Goal: Find specific page/section: Find specific page/section

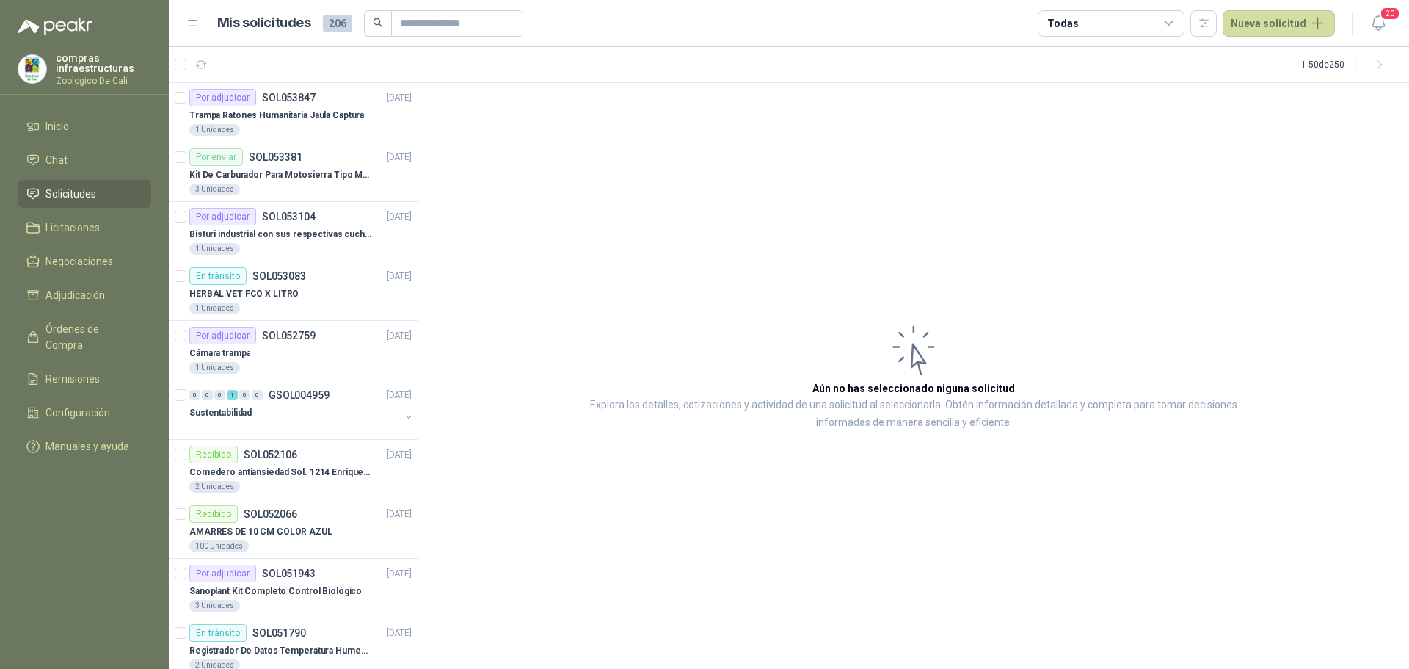
click at [90, 189] on span "Solicitudes" at bounding box center [71, 194] width 51 height 16
click at [305, 107] on div "Trampa Ratones Humanitaria Jaula Captura" at bounding box center [300, 115] width 222 height 18
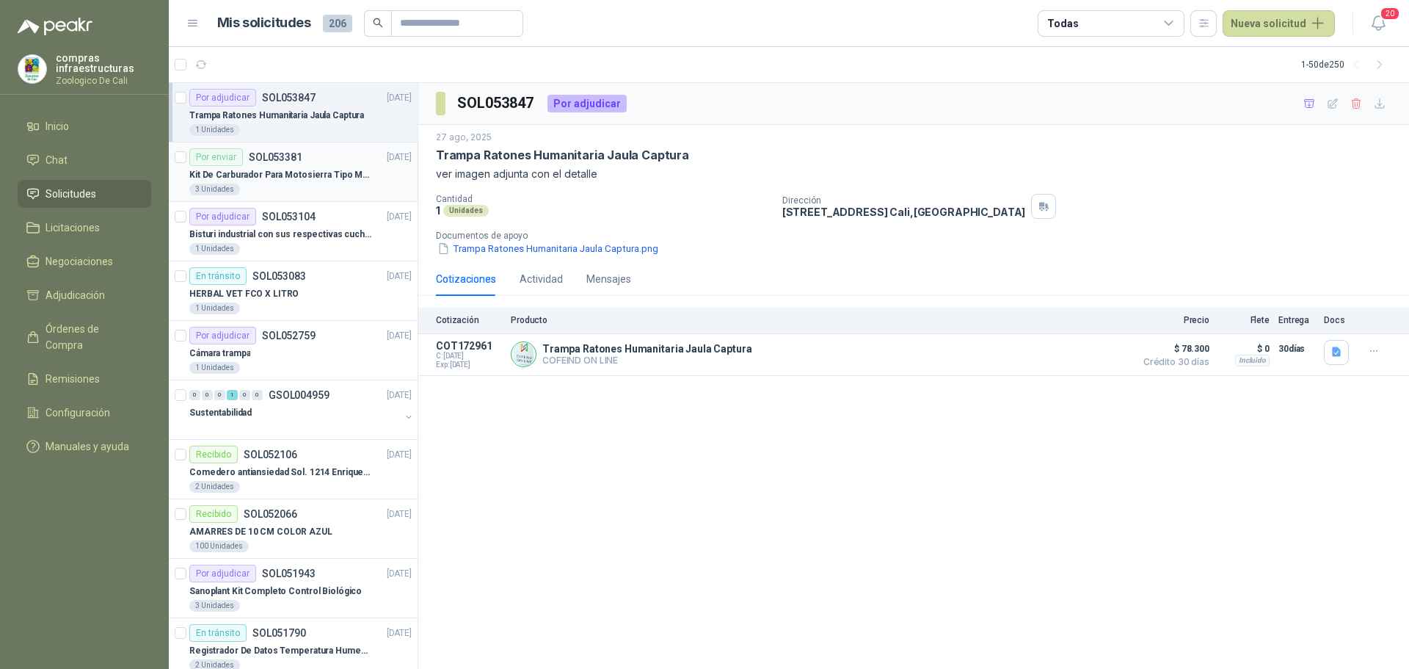
click at [303, 171] on p "Kit De Carburador Para Motosierra Tipo M250 - Zama" at bounding box center [280, 175] width 183 height 14
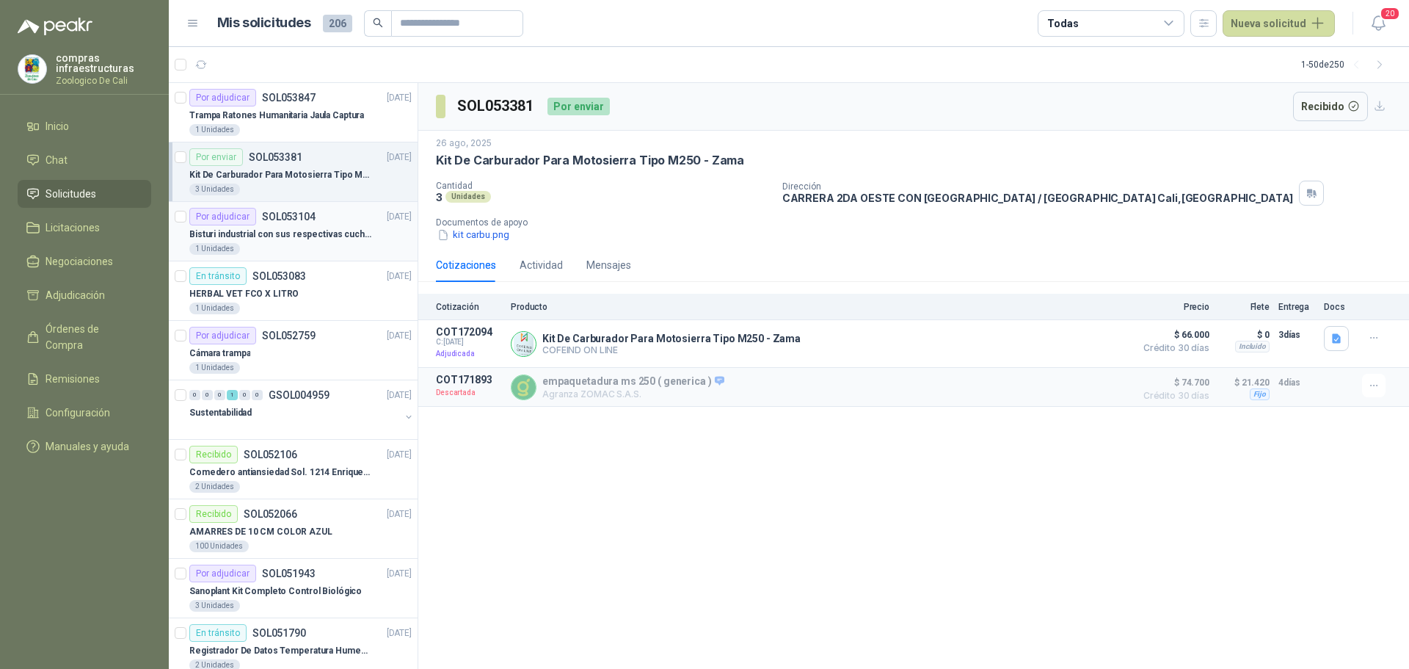
click at [330, 203] on article "Por adjudicar SOL053104 [DATE] Bisturi industrial con sus respectivas cuchillas…" at bounding box center [293, 231] width 249 height 59
